Goal: Browse casually

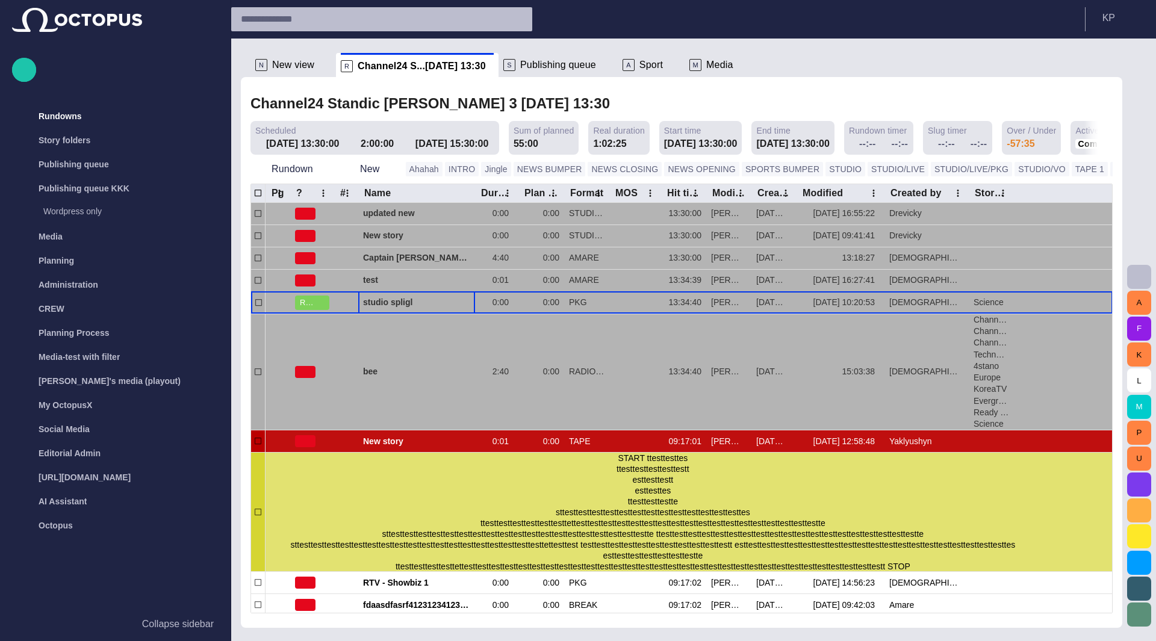
click at [0, 0] on span "button" at bounding box center [0, 0] width 0 height 0
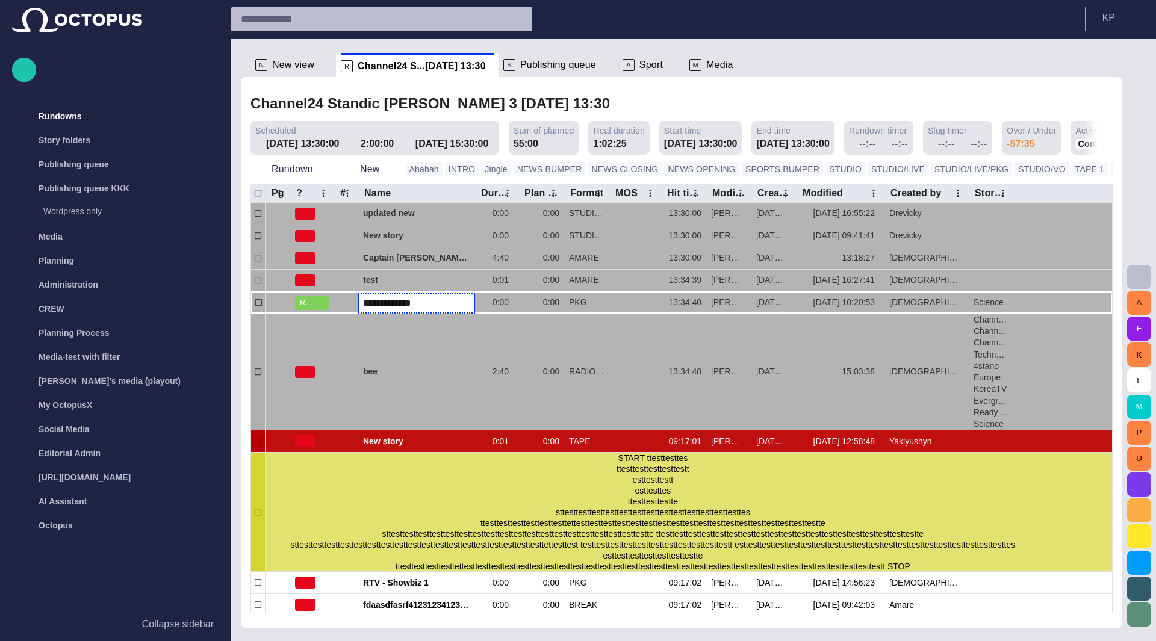
click at [603, 109] on div "Channel24 Standic [PERSON_NAME] 3 [DATE] 13:30" at bounding box center [681, 103] width 862 height 25
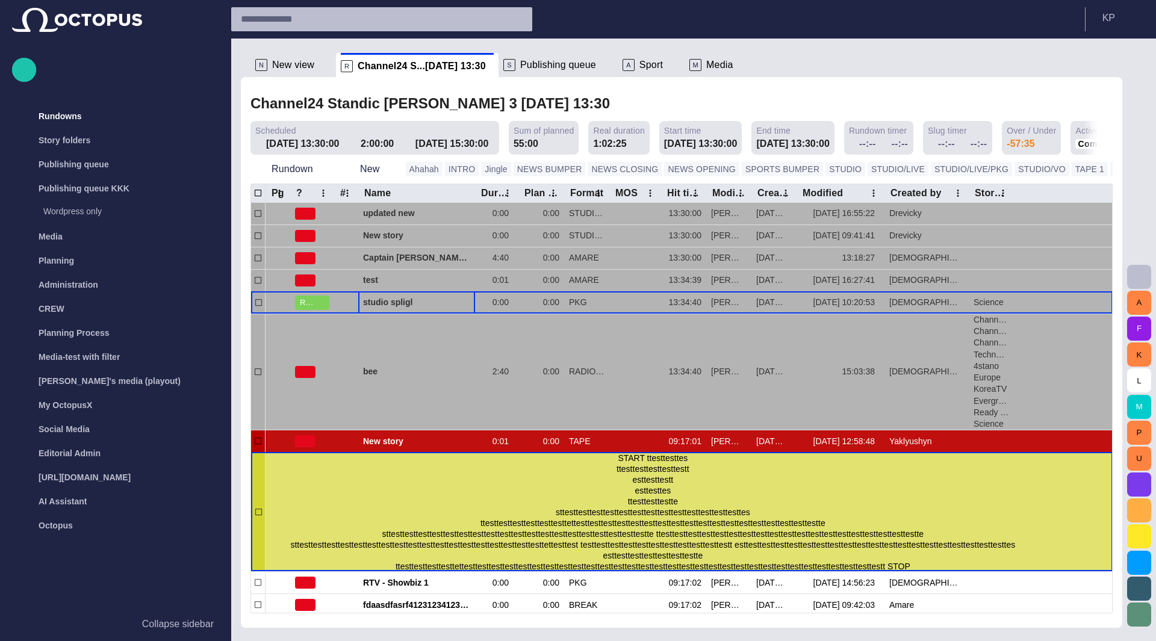
click at [0, 0] on div at bounding box center [0, 0] width 0 height 0
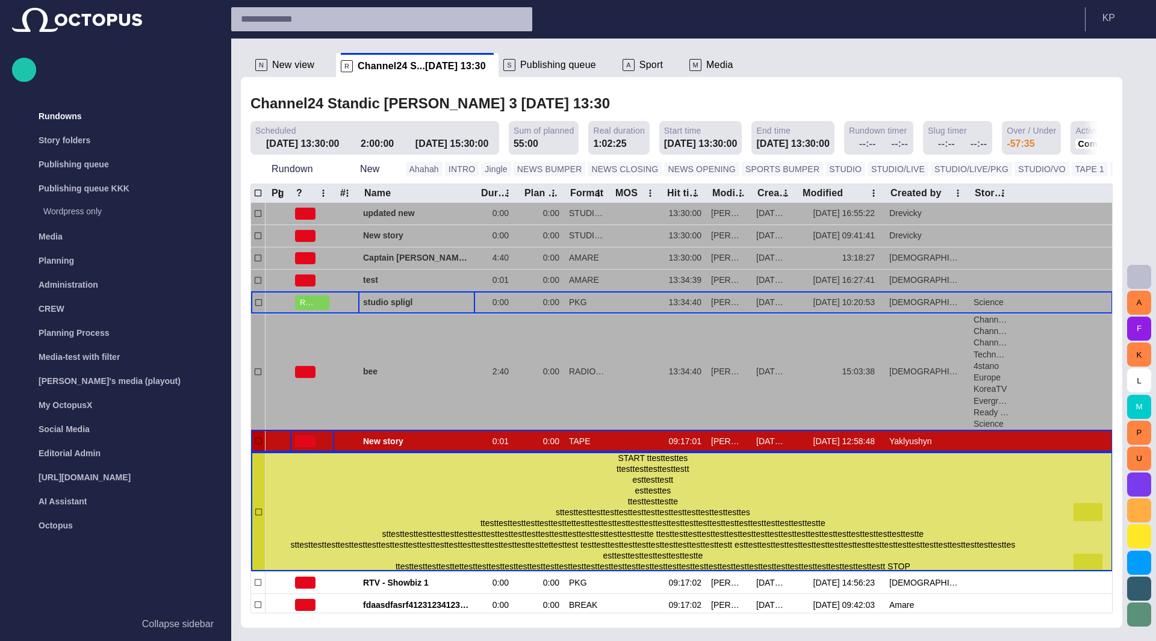
click at [311, 438] on span "button" at bounding box center [305, 441] width 20 height 12
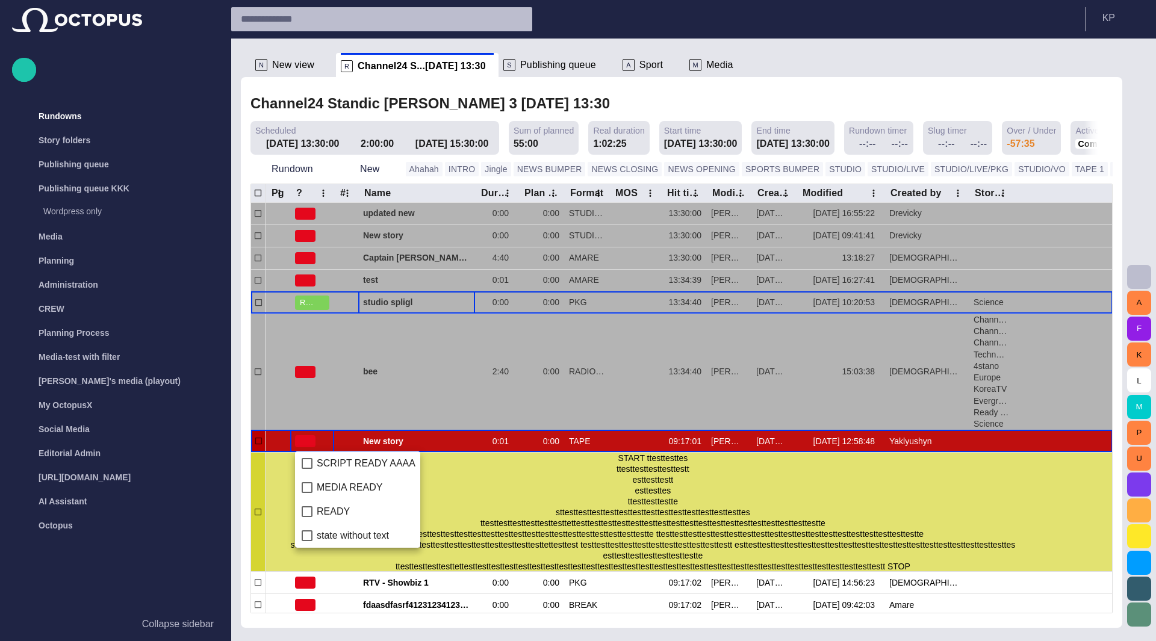
click at [609, 85] on div at bounding box center [578, 320] width 1156 height 641
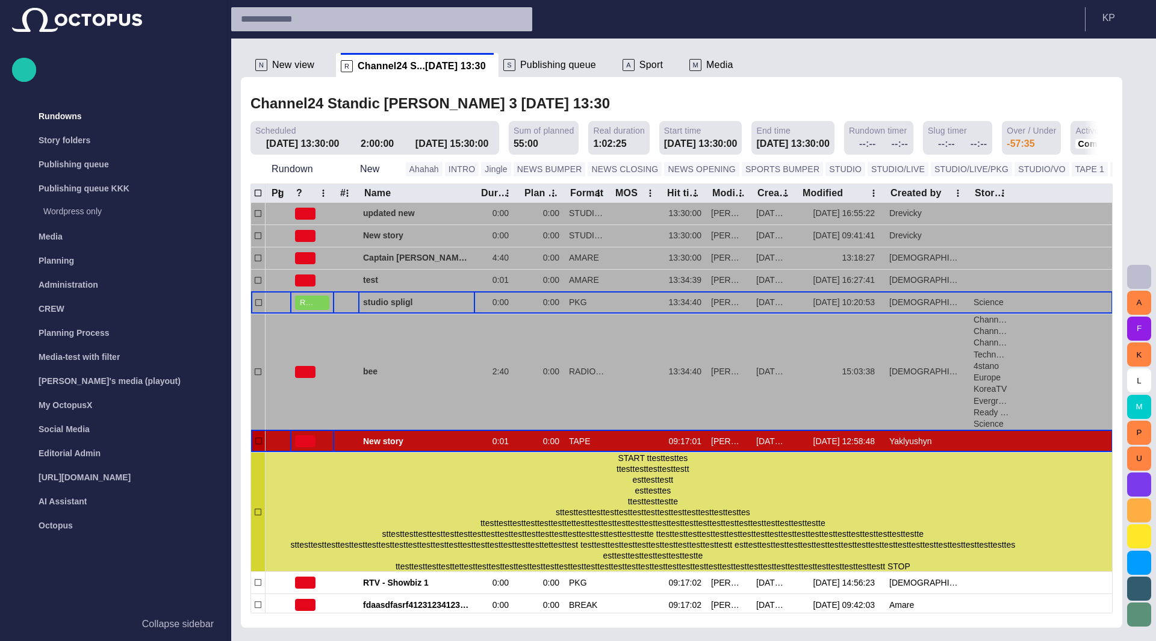
click at [321, 298] on span "button" at bounding box center [320, 303] width 10 height 10
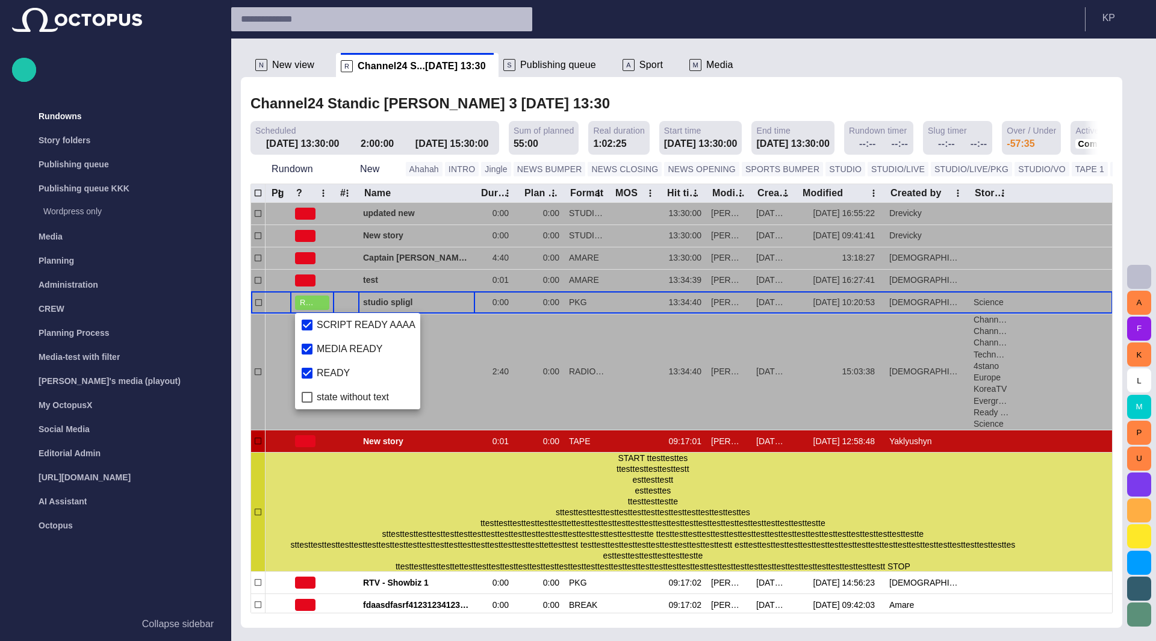
click at [302, 441] on div at bounding box center [578, 320] width 1156 height 641
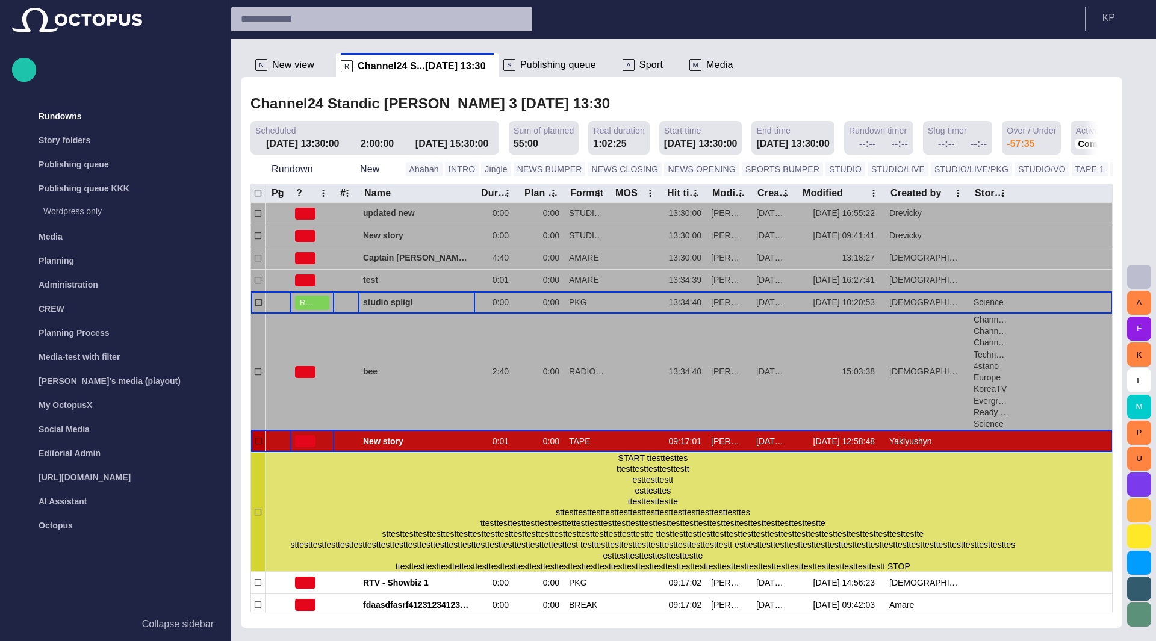
click at [302, 441] on span "button" at bounding box center [306, 441] width 10 height 10
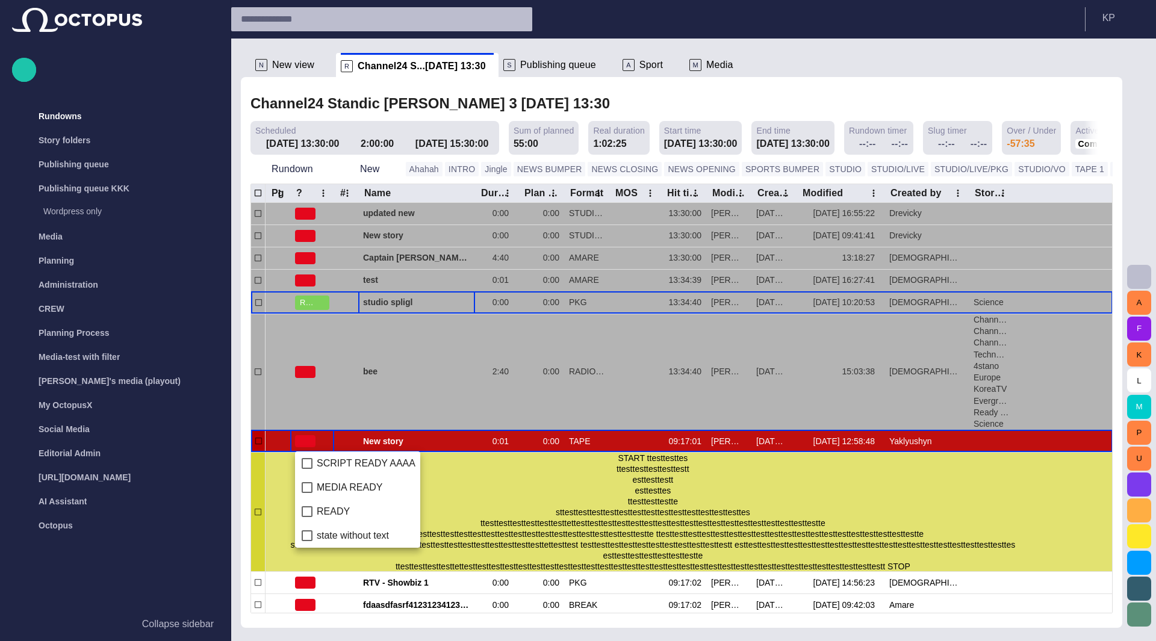
click at [581, 107] on div at bounding box center [578, 320] width 1156 height 641
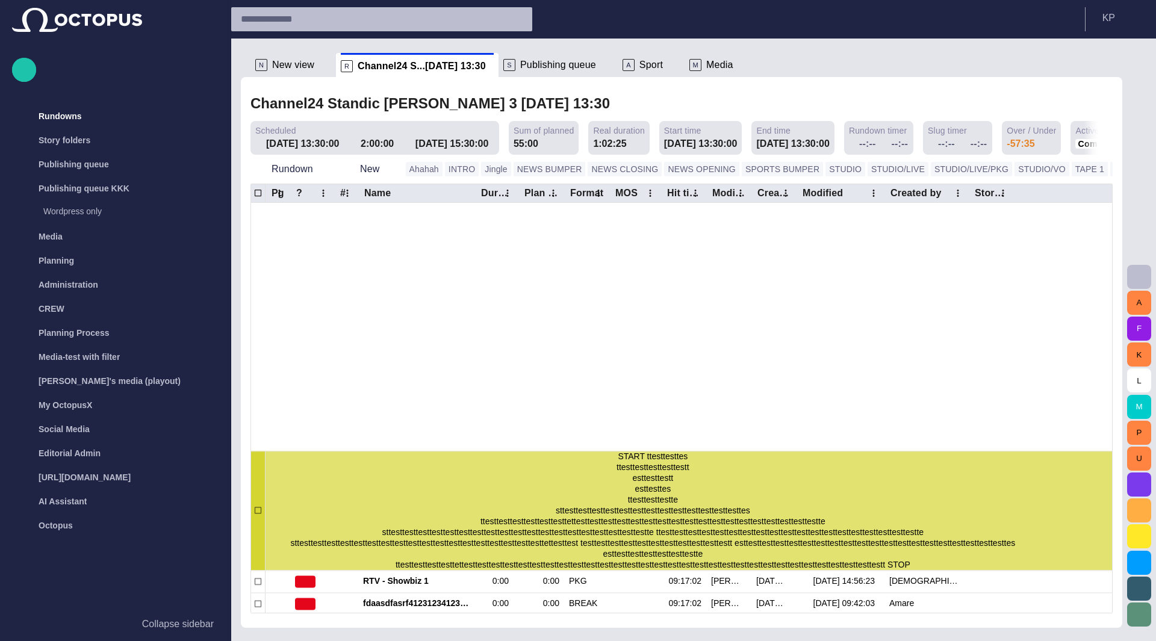
scroll to position [267, 0]
